Goal: Task Accomplishment & Management: Complete application form

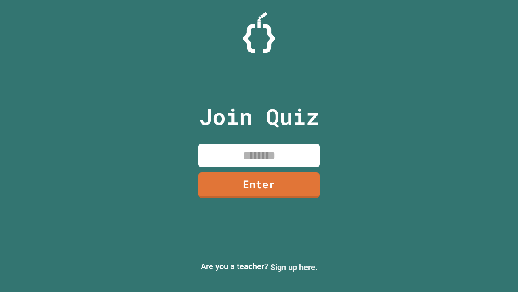
click at [294, 267] on link "Sign up here." at bounding box center [293, 267] width 47 height 10
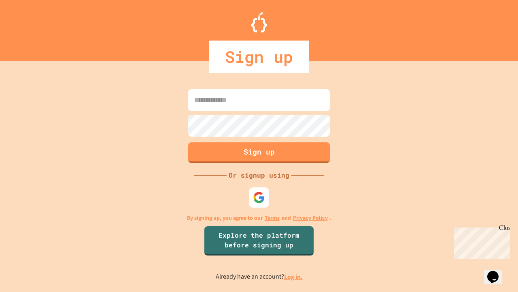
click at [294, 276] on link "Log in." at bounding box center [293, 276] width 19 height 9
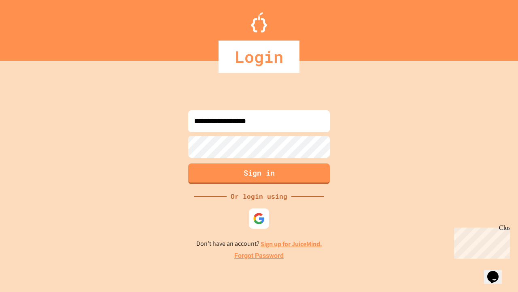
type input "**********"
